Goal: Information Seeking & Learning: Learn about a topic

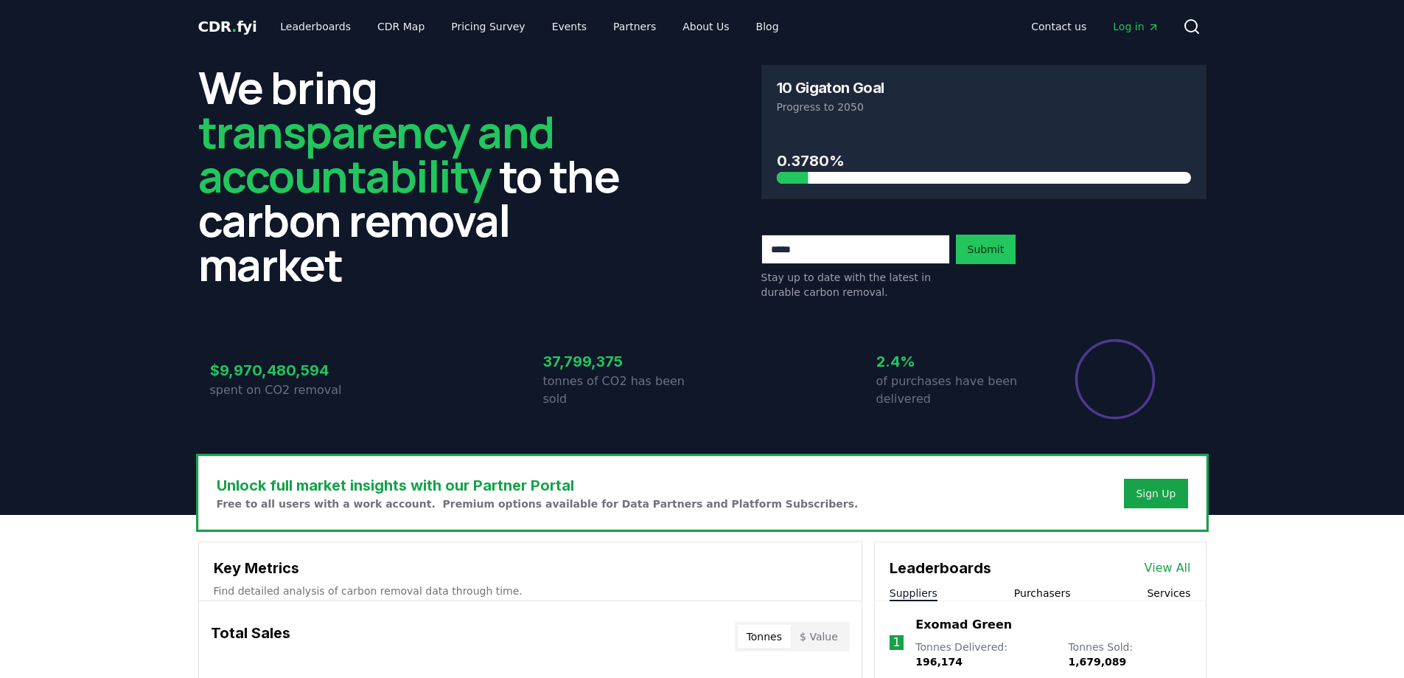
scroll to position [316, 0]
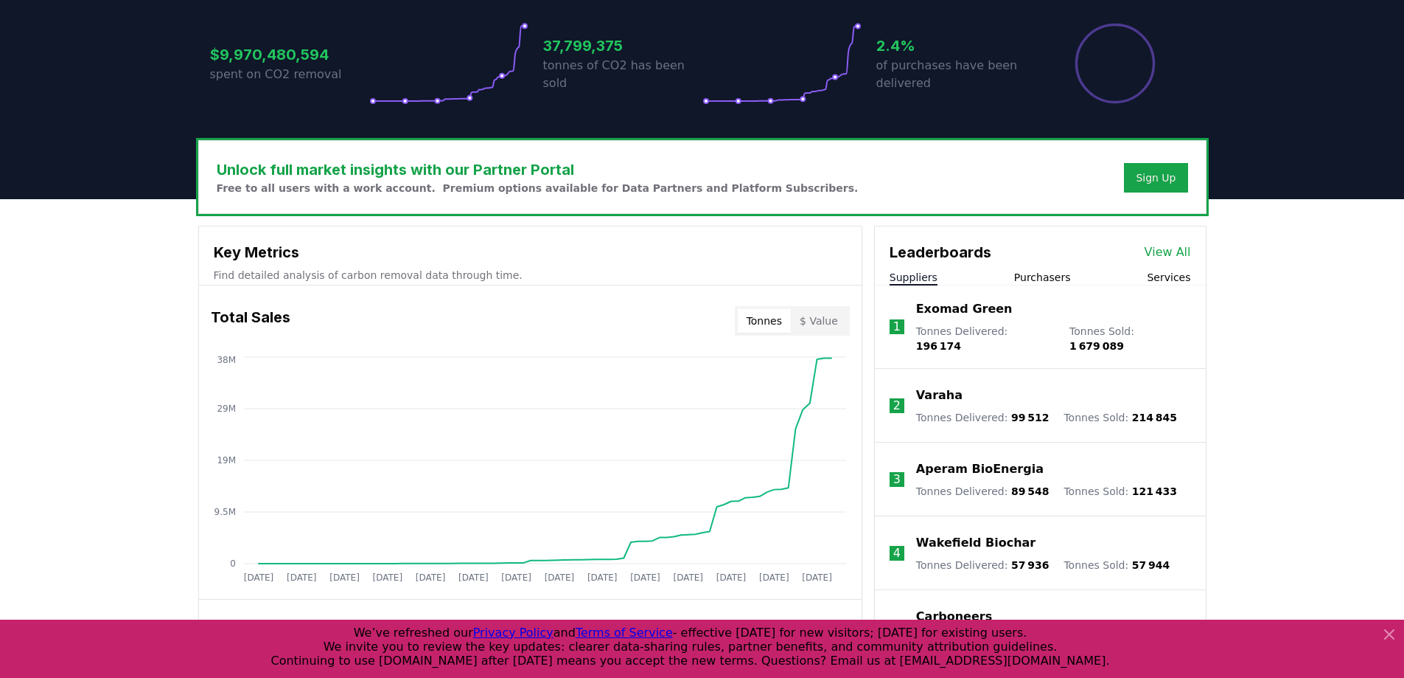
click at [1166, 254] on link "View All" at bounding box center [1168, 252] width 46 height 18
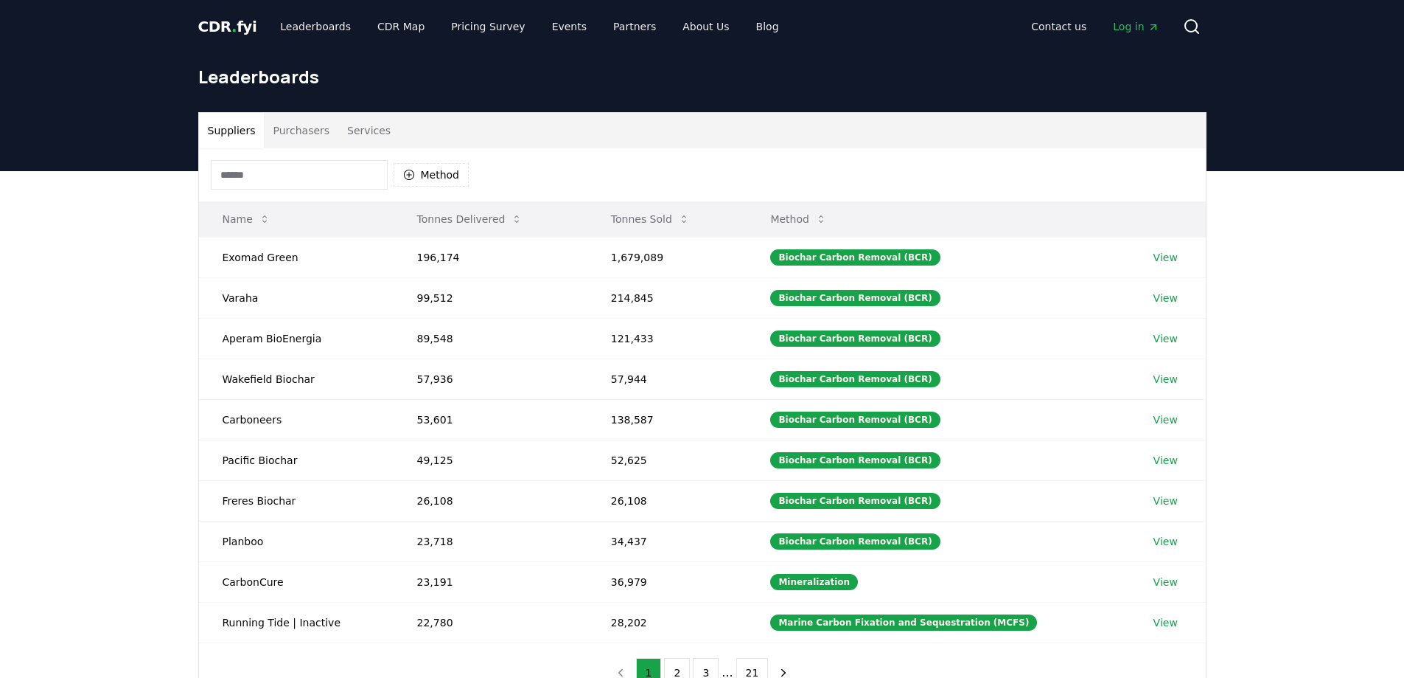
scroll to position [69, 0]
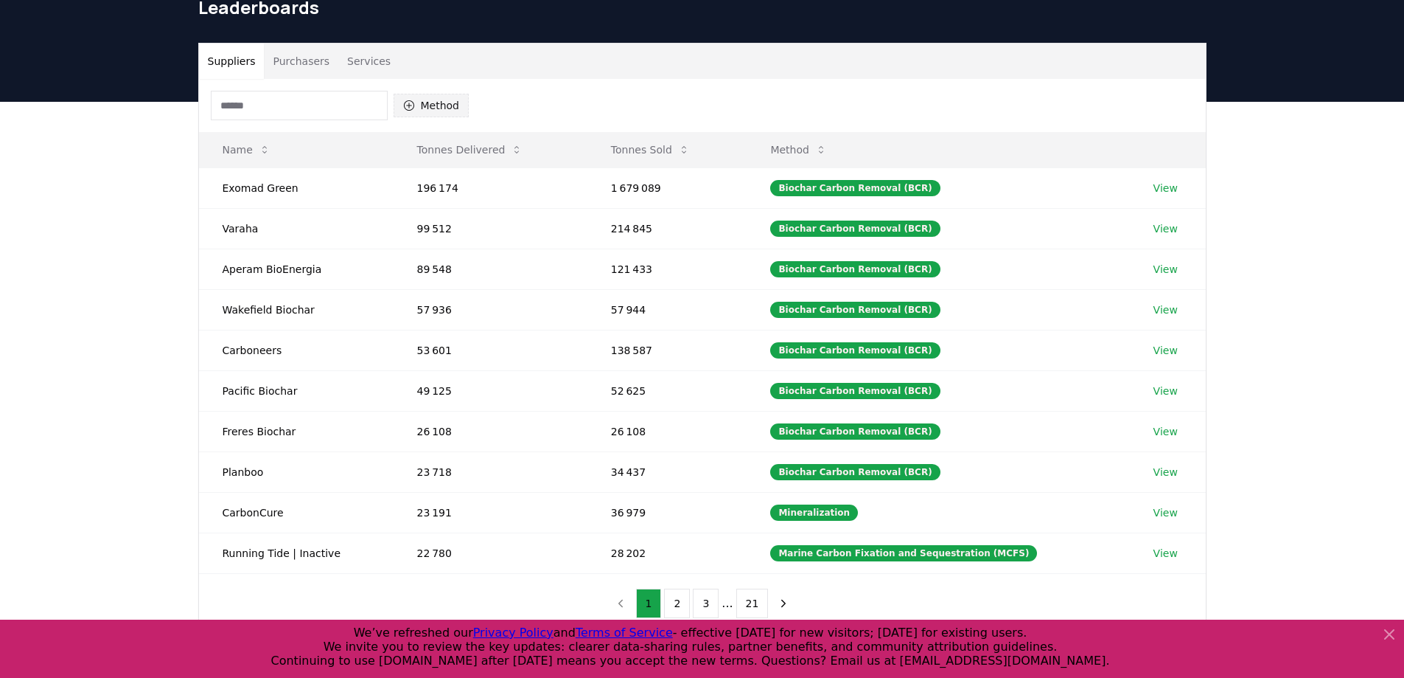
click at [417, 111] on button "Method" at bounding box center [432, 106] width 76 height 24
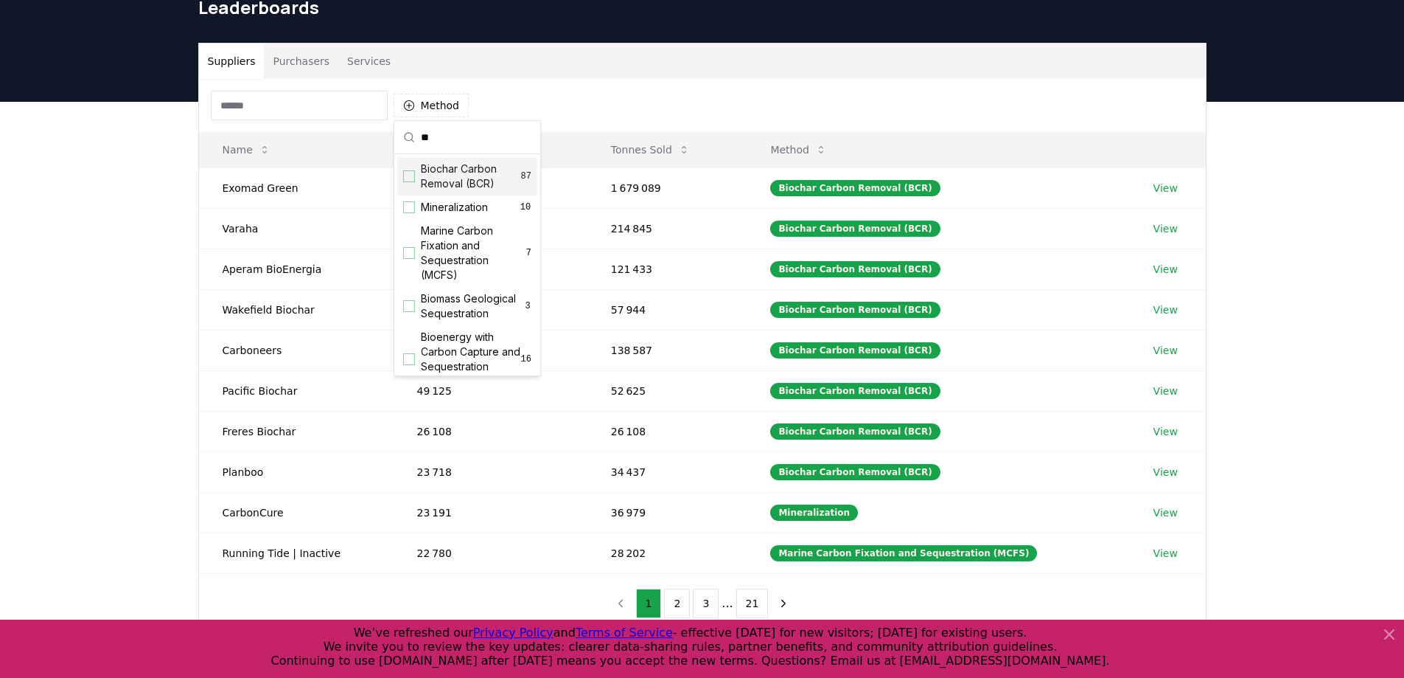
scroll to position [32, 0]
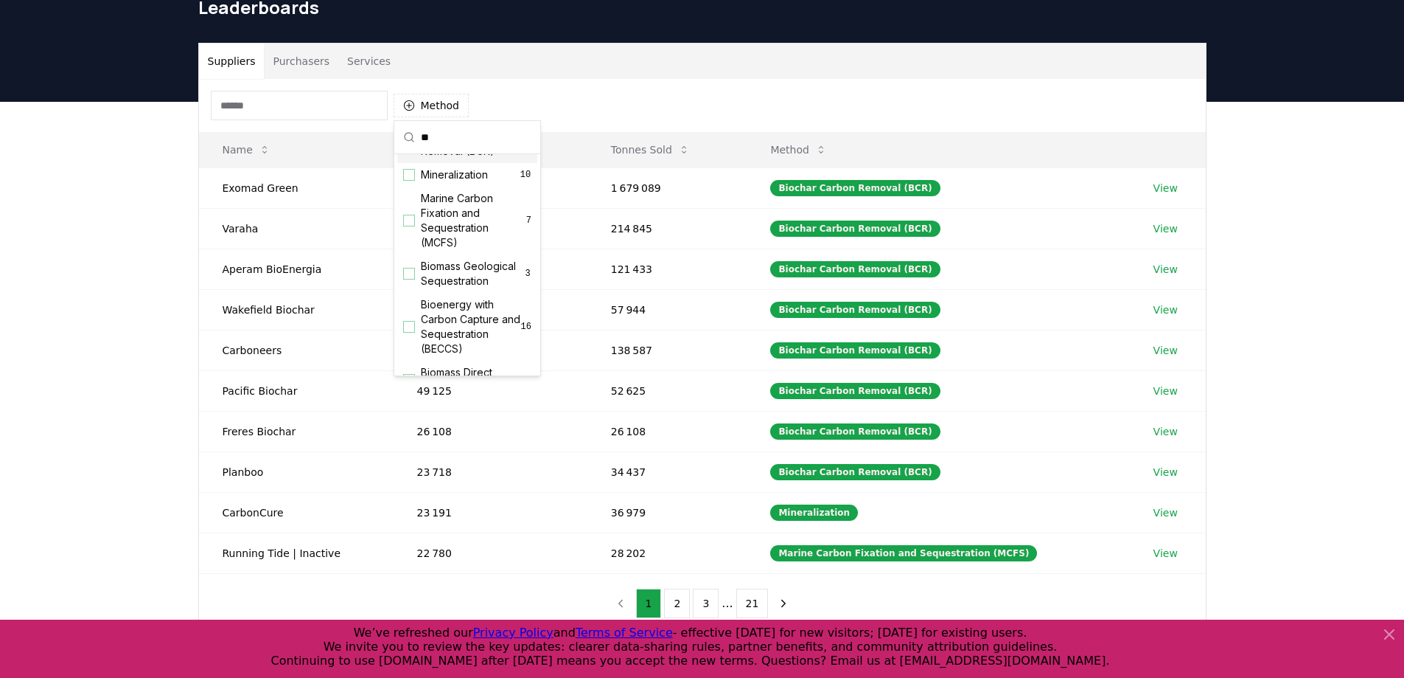
type input "*"
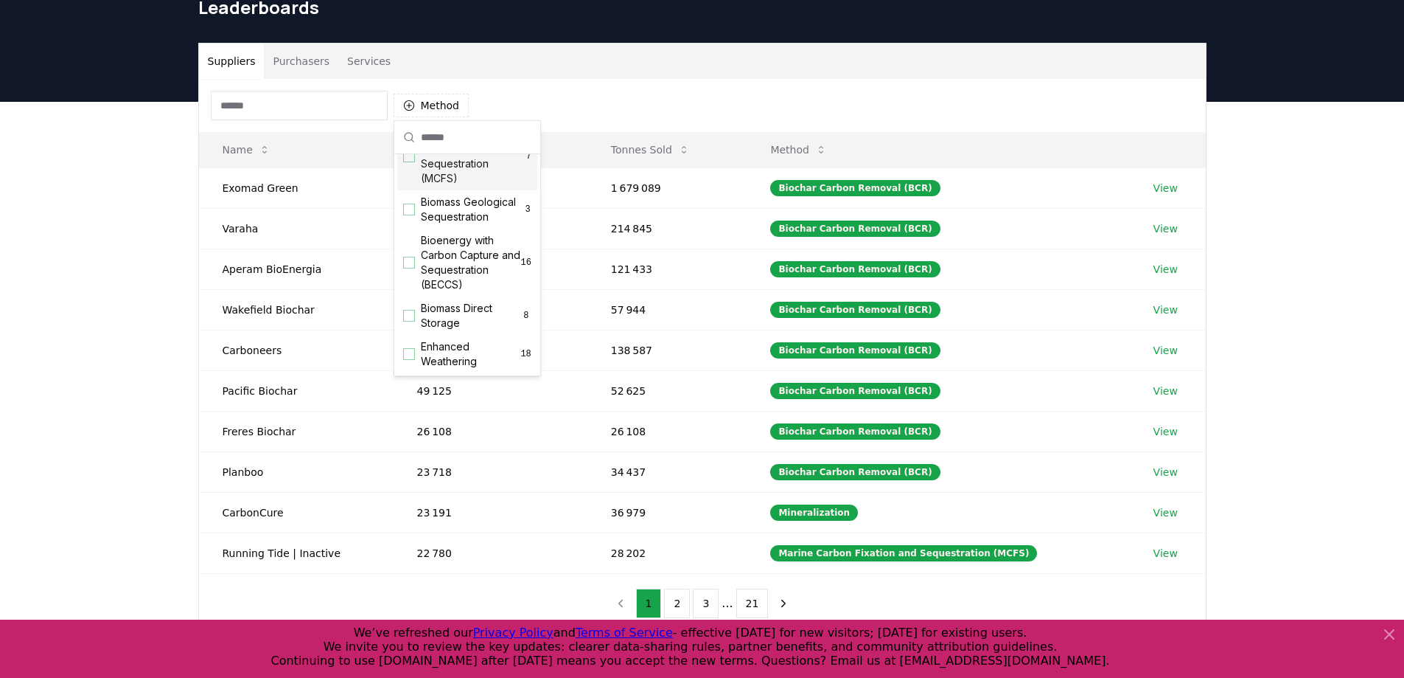
scroll to position [125, 0]
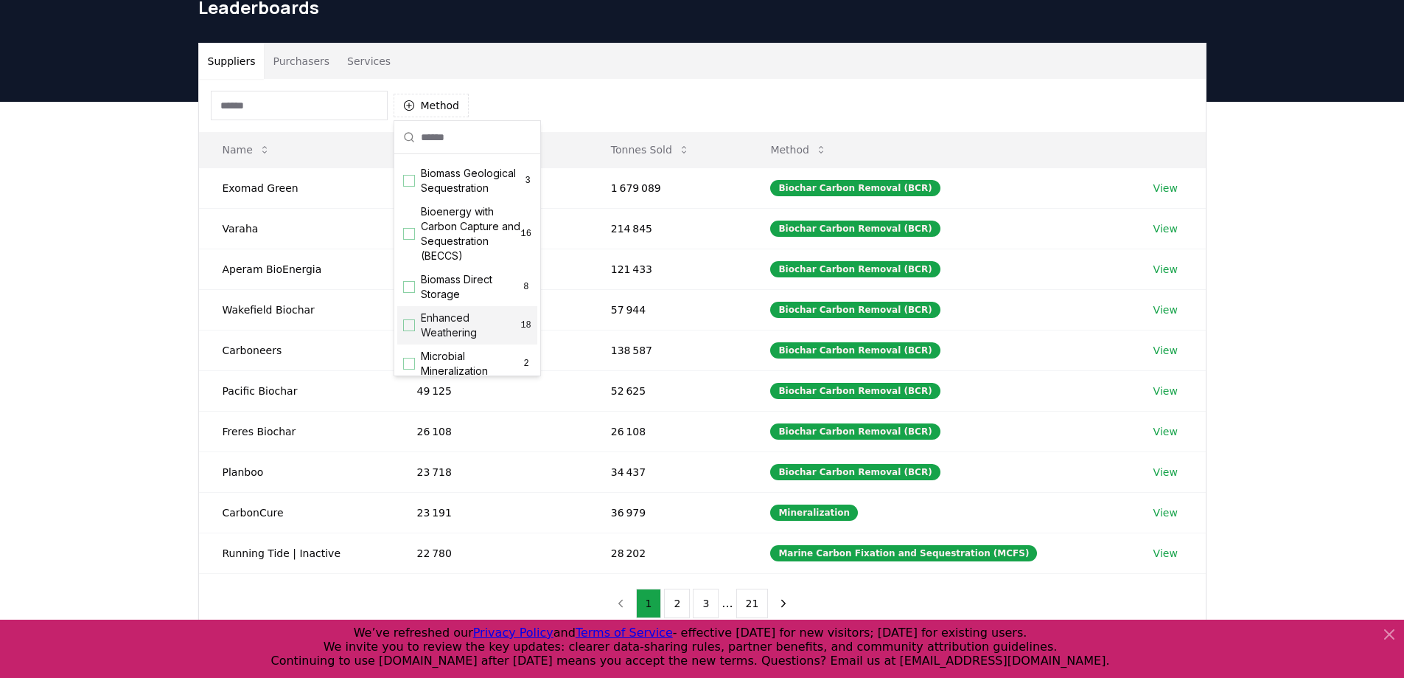
click at [411, 331] on div "Suggestions" at bounding box center [409, 325] width 12 height 12
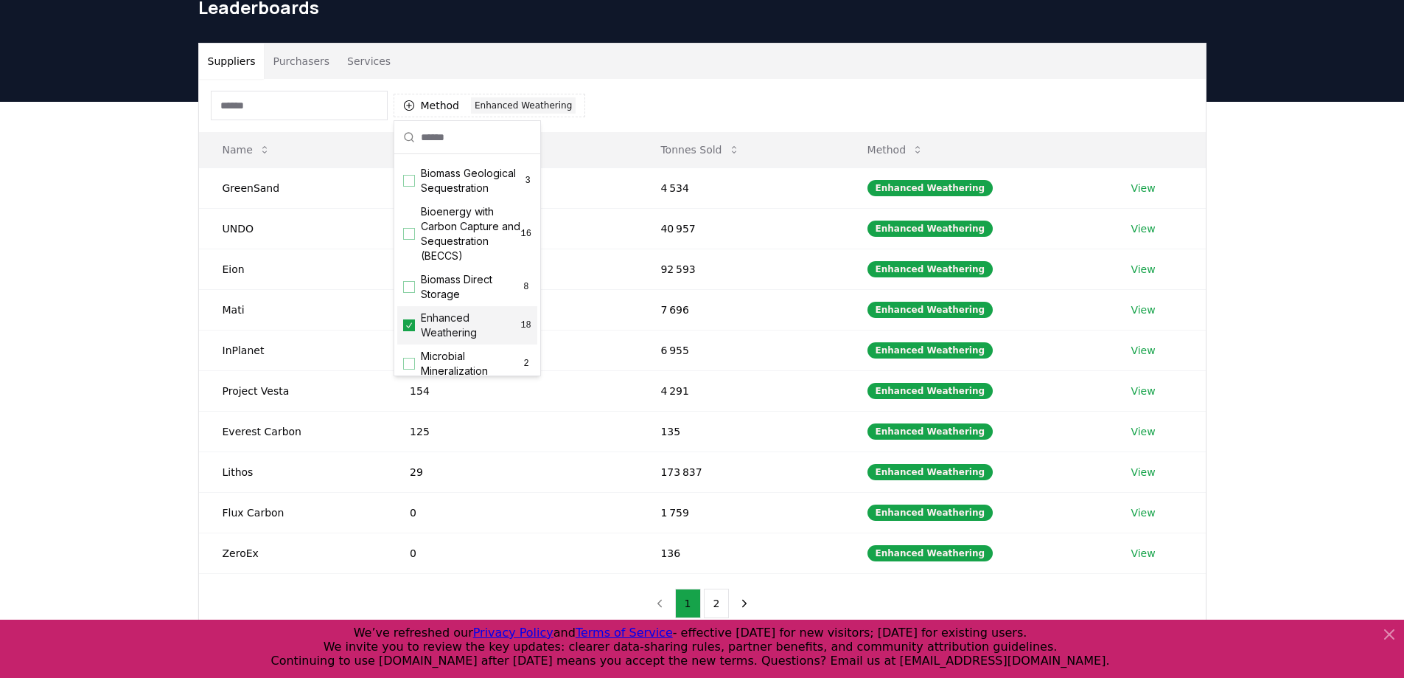
click at [109, 334] on div "Suppliers Purchasers Services Method 1 Enhanced Weathering Name Tonnes Delivere…" at bounding box center [702, 397] width 1404 height 591
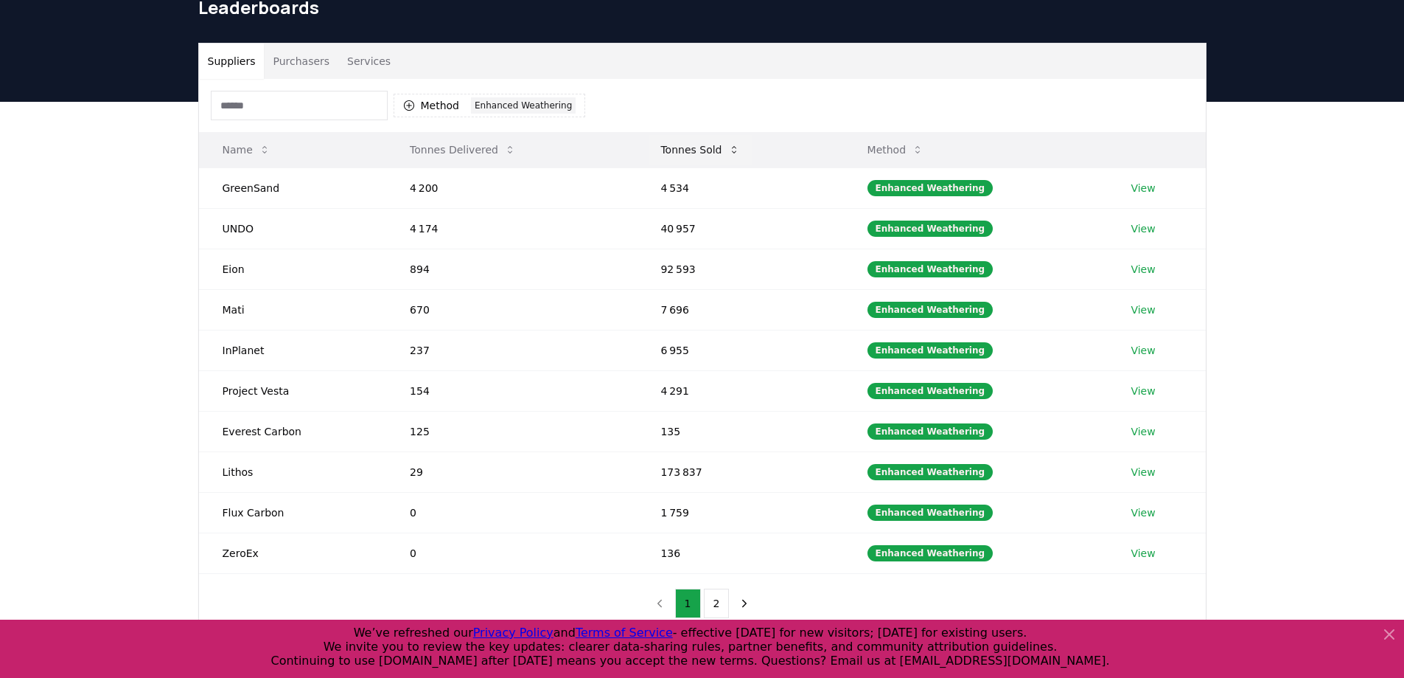
click at [734, 154] on icon at bounding box center [734, 150] width 12 height 12
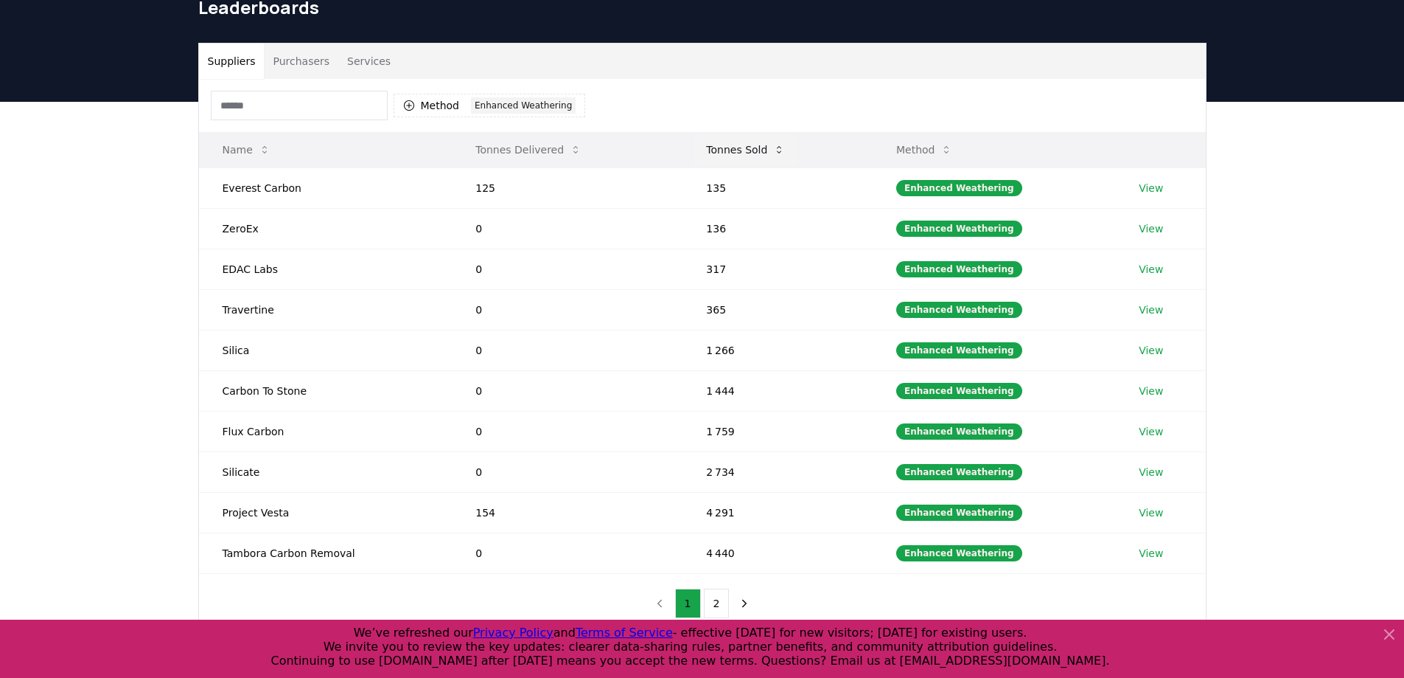
click at [734, 154] on button "Tonnes Sold" at bounding box center [745, 149] width 102 height 29
click at [512, 102] on div "Enhanced Weathering" at bounding box center [523, 105] width 105 height 16
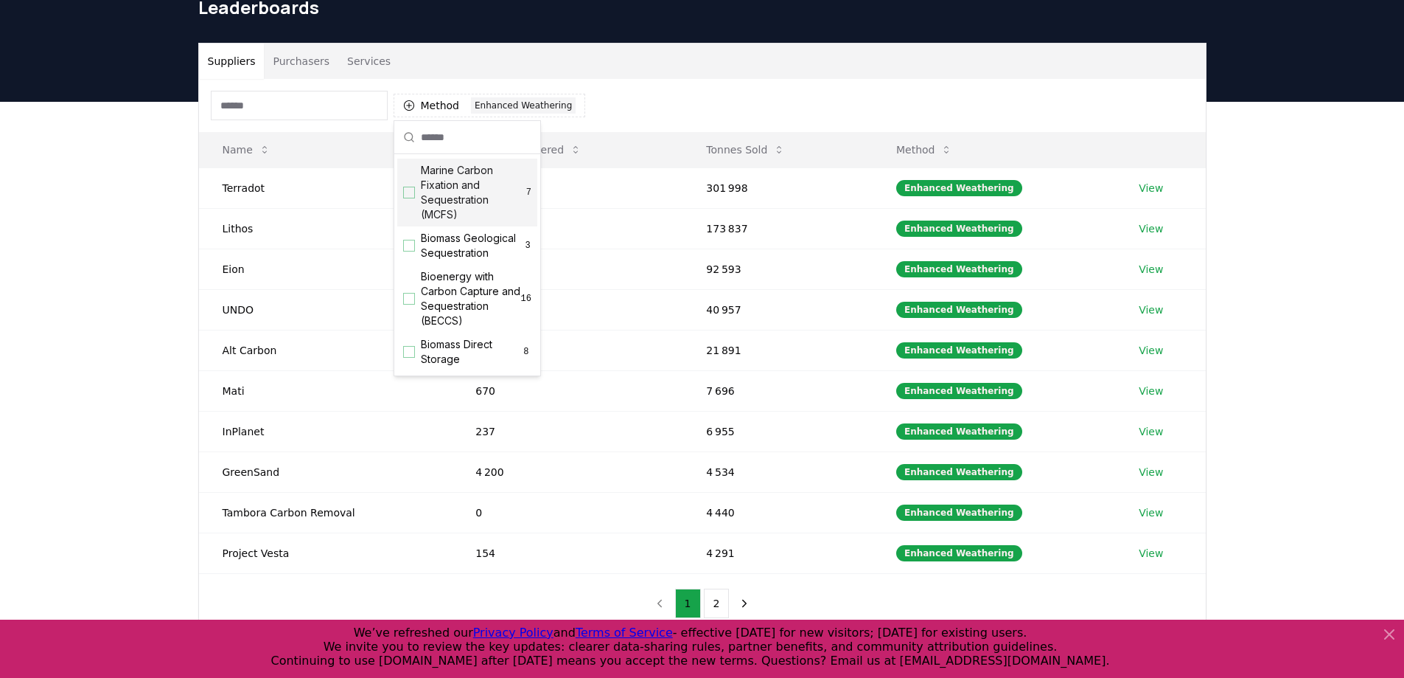
scroll to position [62, 0]
click at [412, 250] on div "Suggestions" at bounding box center [409, 244] width 12 height 12
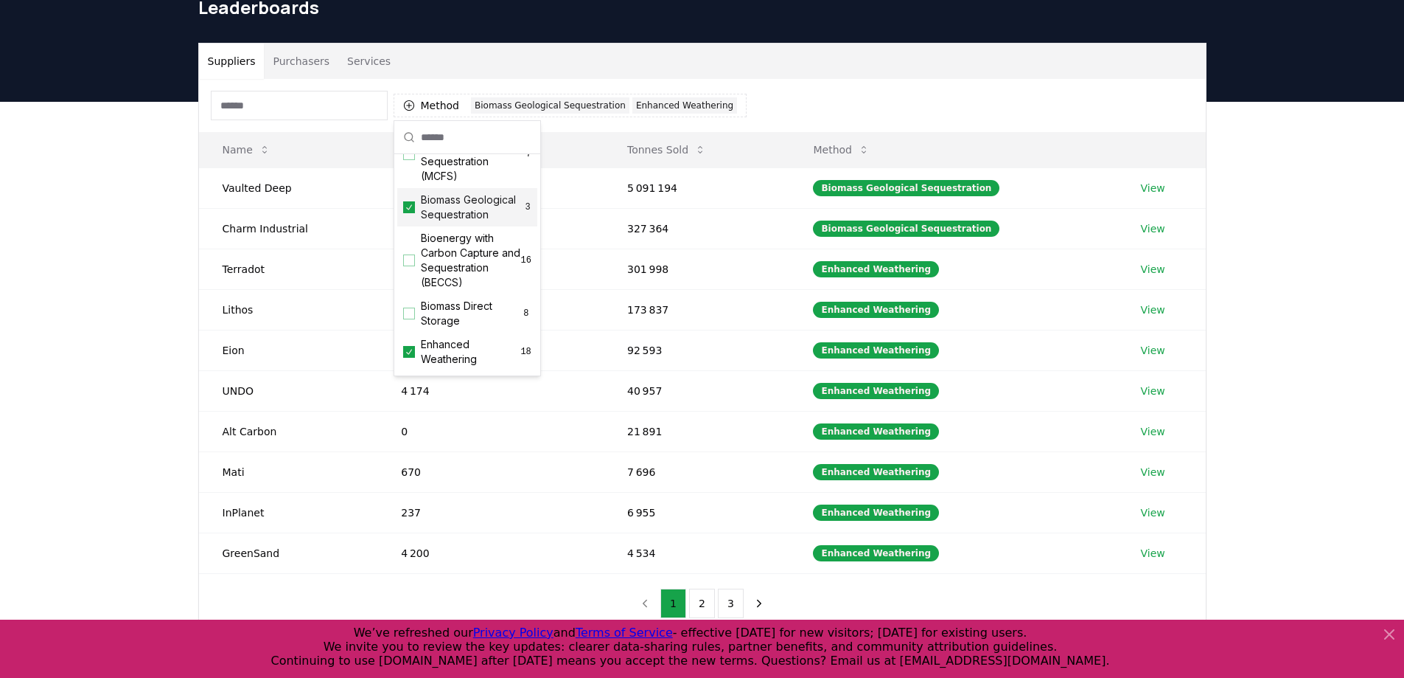
scroll to position [105, 0]
click at [409, 349] on div "Enhanced Weathering 18" at bounding box center [467, 345] width 140 height 38
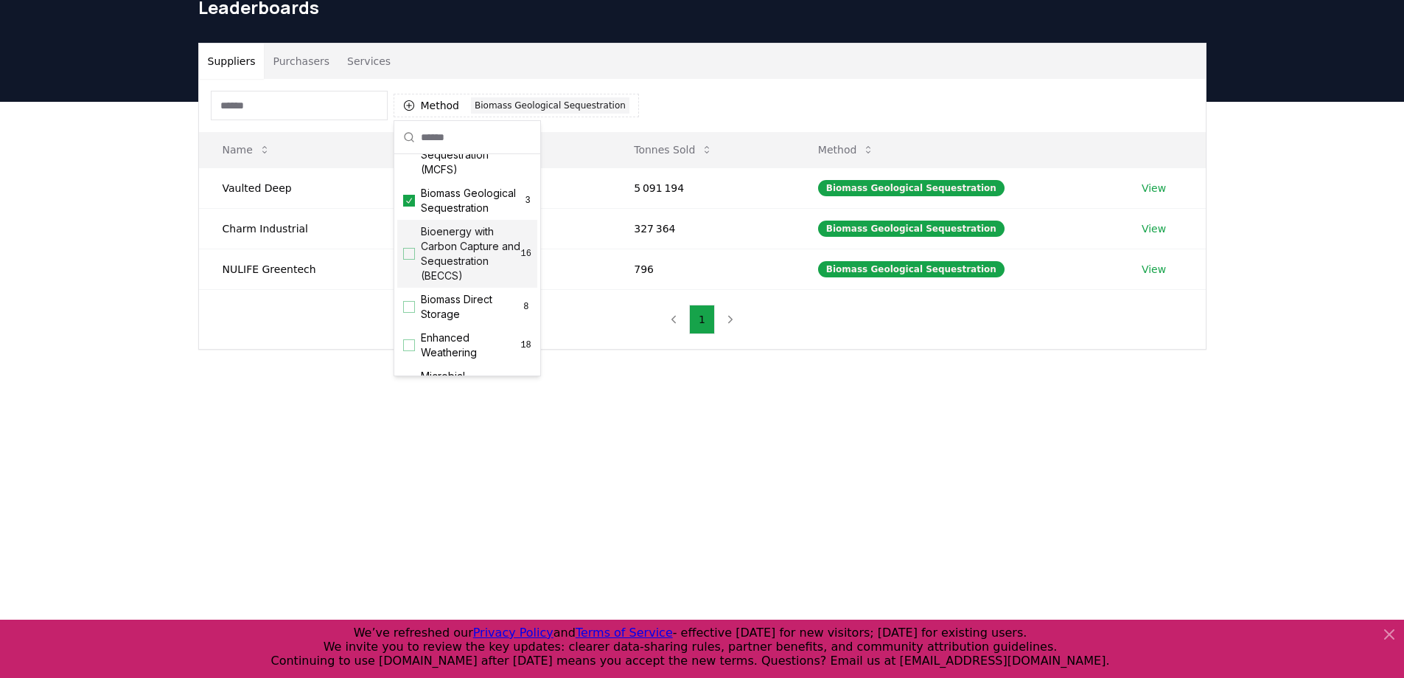
click at [411, 260] on div "Suggestions" at bounding box center [409, 254] width 12 height 12
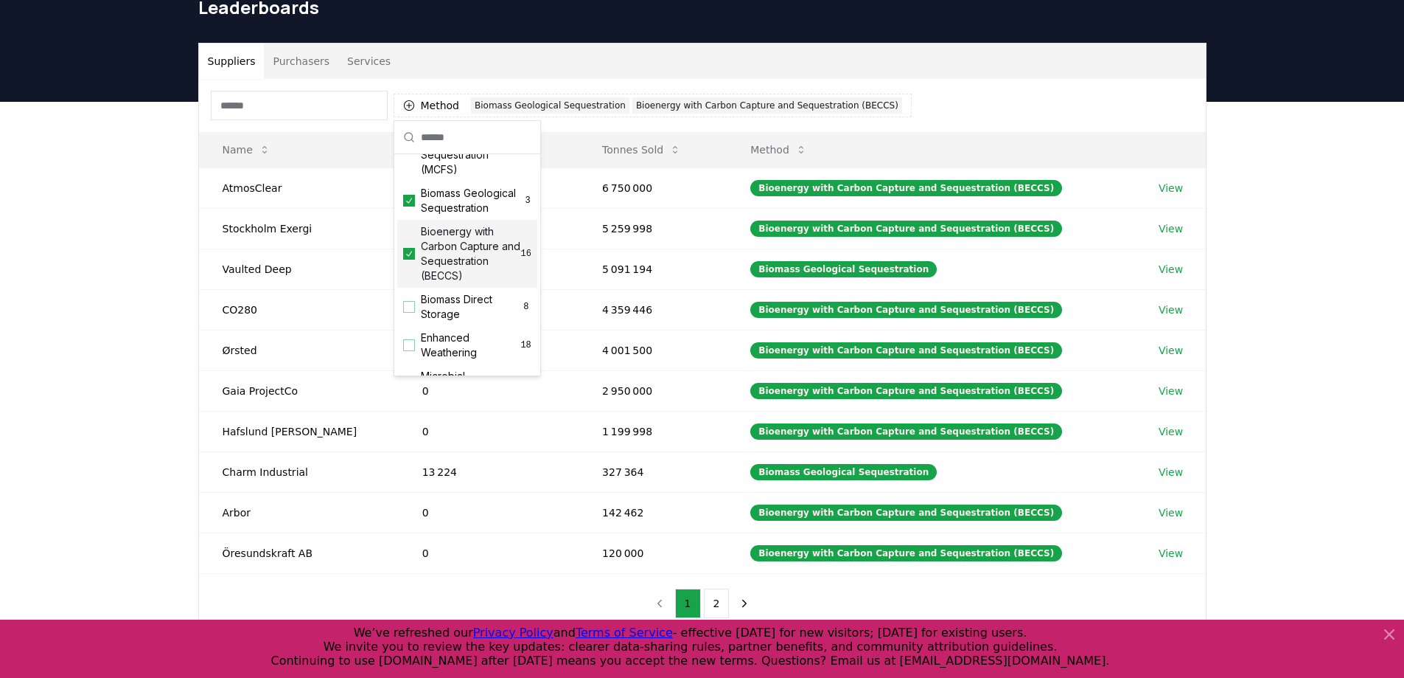
click at [411, 256] on icon "Suggestions" at bounding box center [409, 253] width 6 height 5
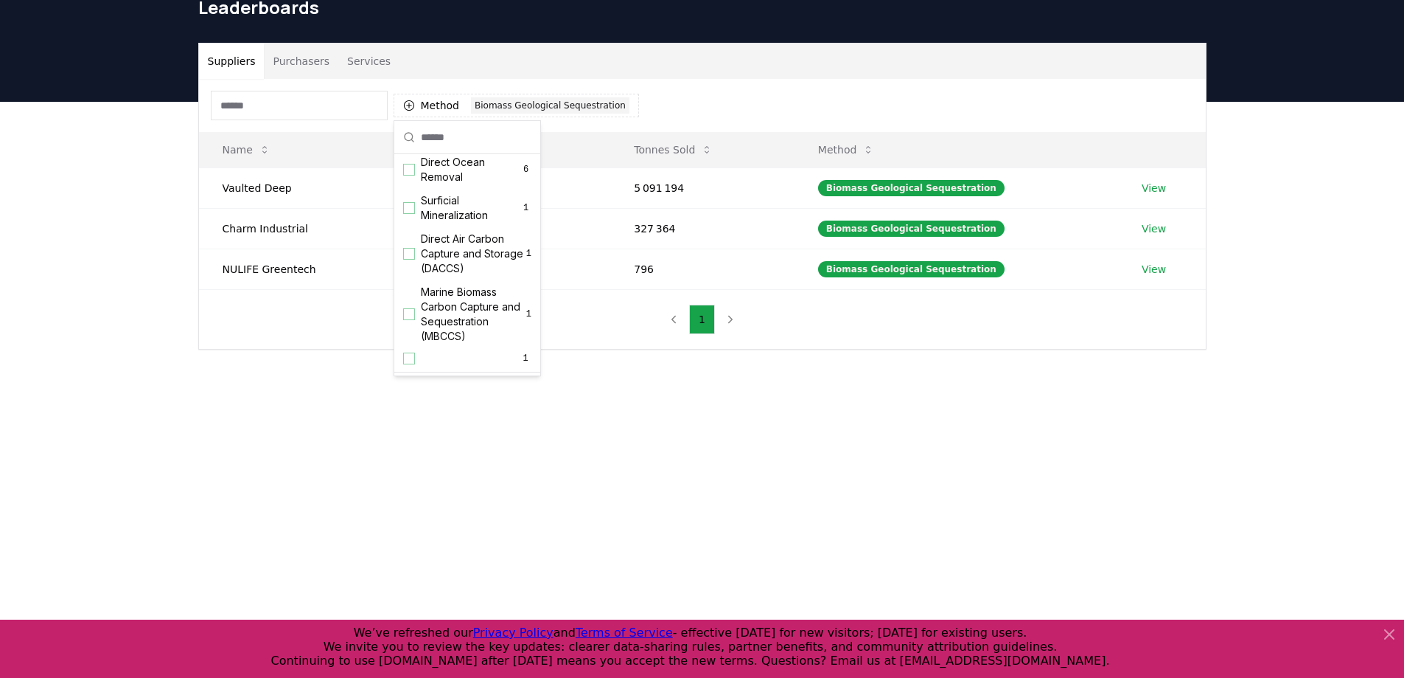
scroll to position [505, 0]
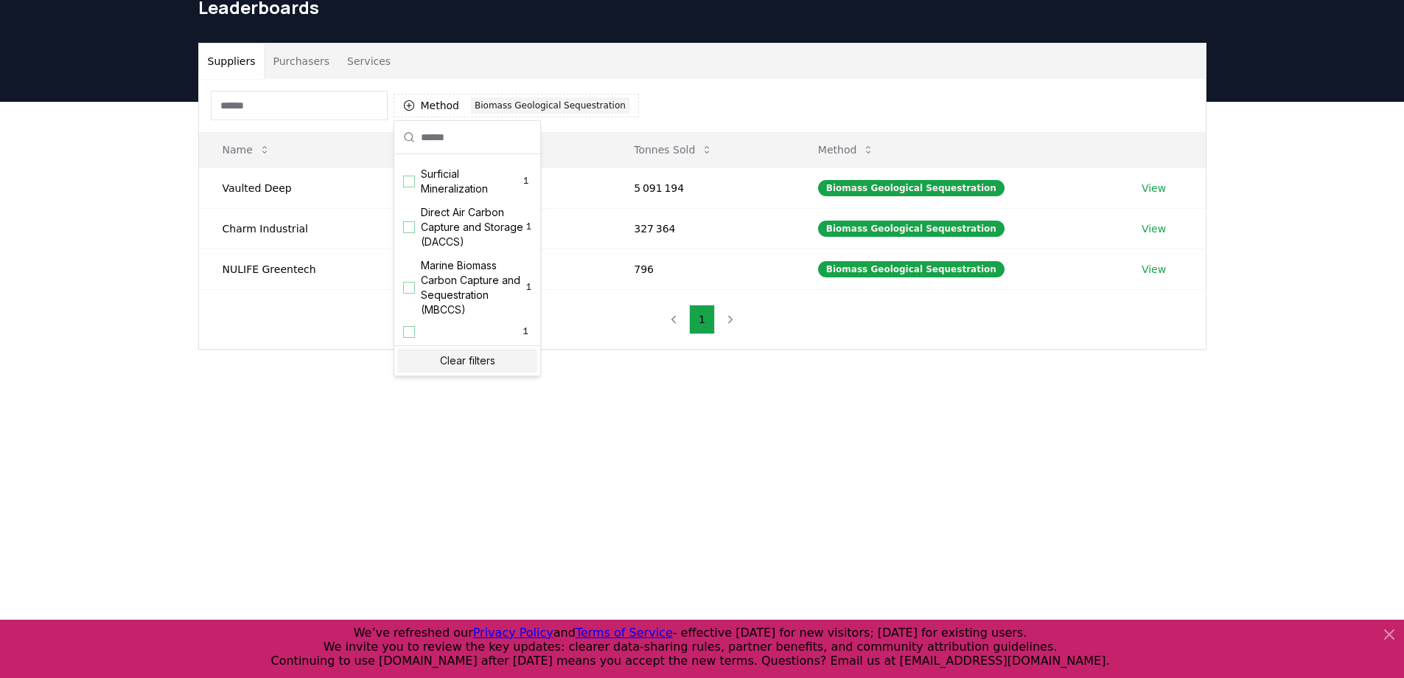
click at [429, 477] on main "Suppliers Purchasers Services Method 1 Biomass Geological Sequestration Name To…" at bounding box center [702, 441] width 1404 height 678
